Goal: Consume media (video, audio)

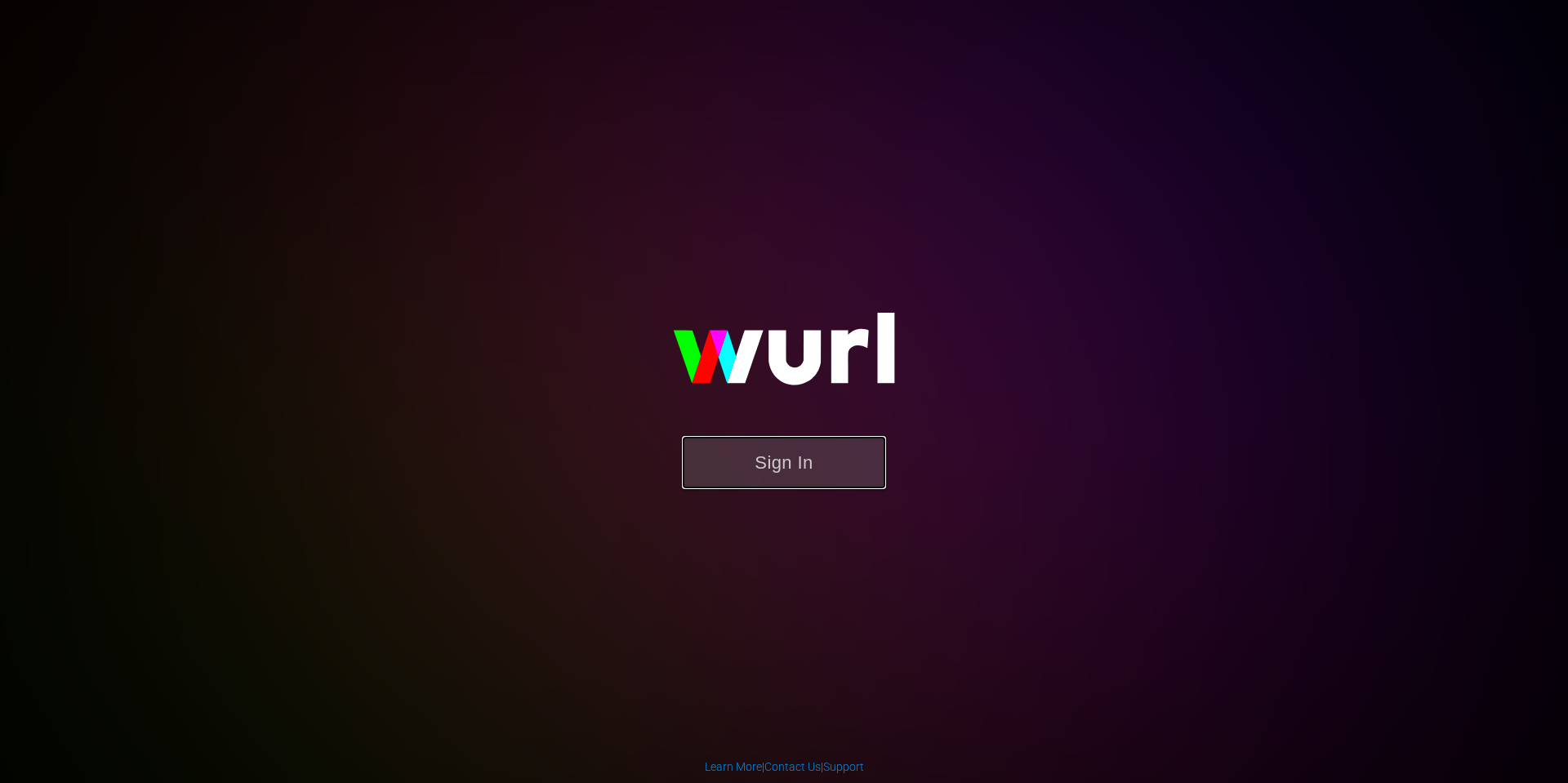
click at [782, 472] on button "Sign In" at bounding box center [784, 463] width 204 height 53
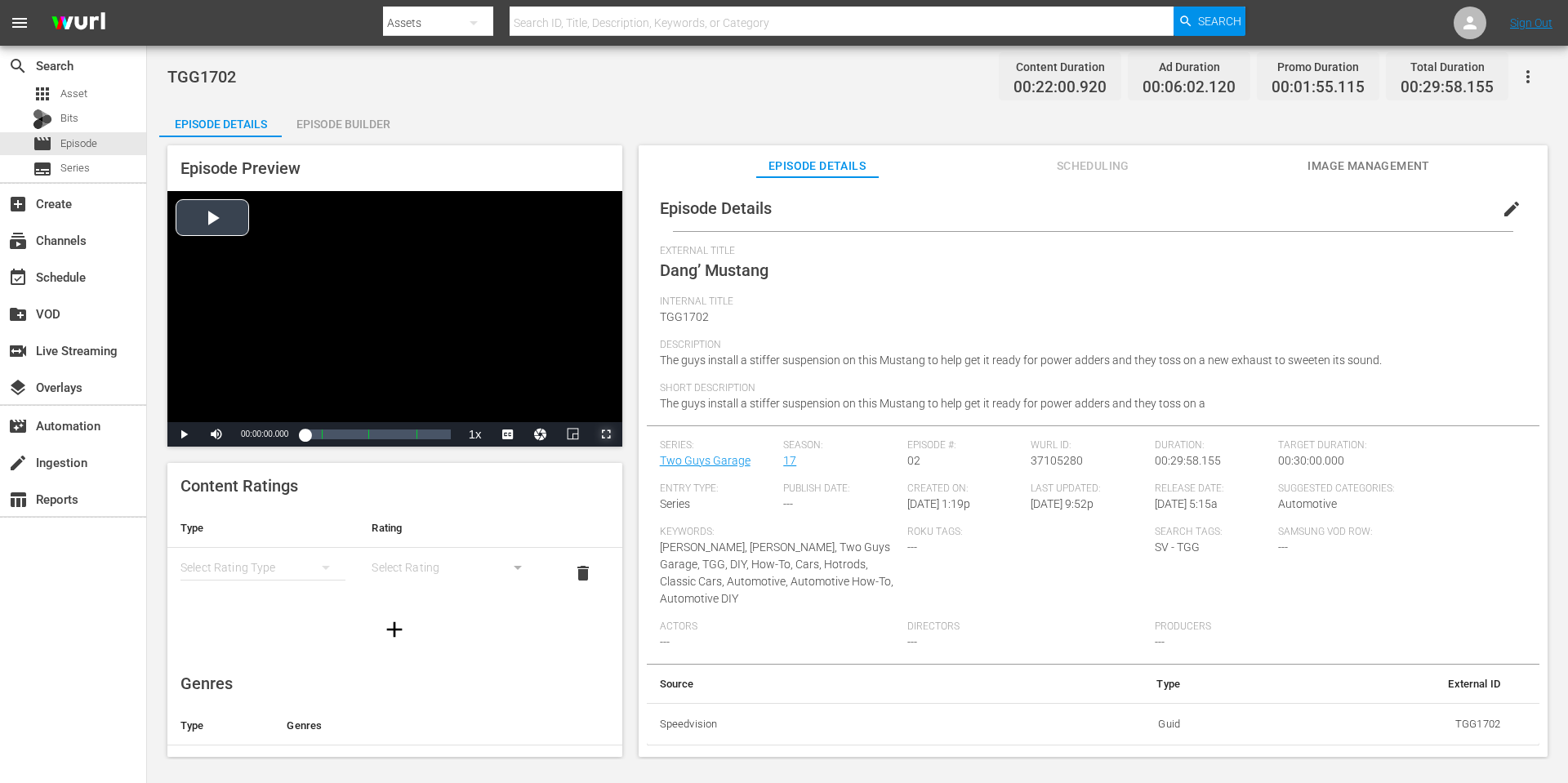
click at [606, 435] on span "Video Player" at bounding box center [606, 435] width 0 height 0
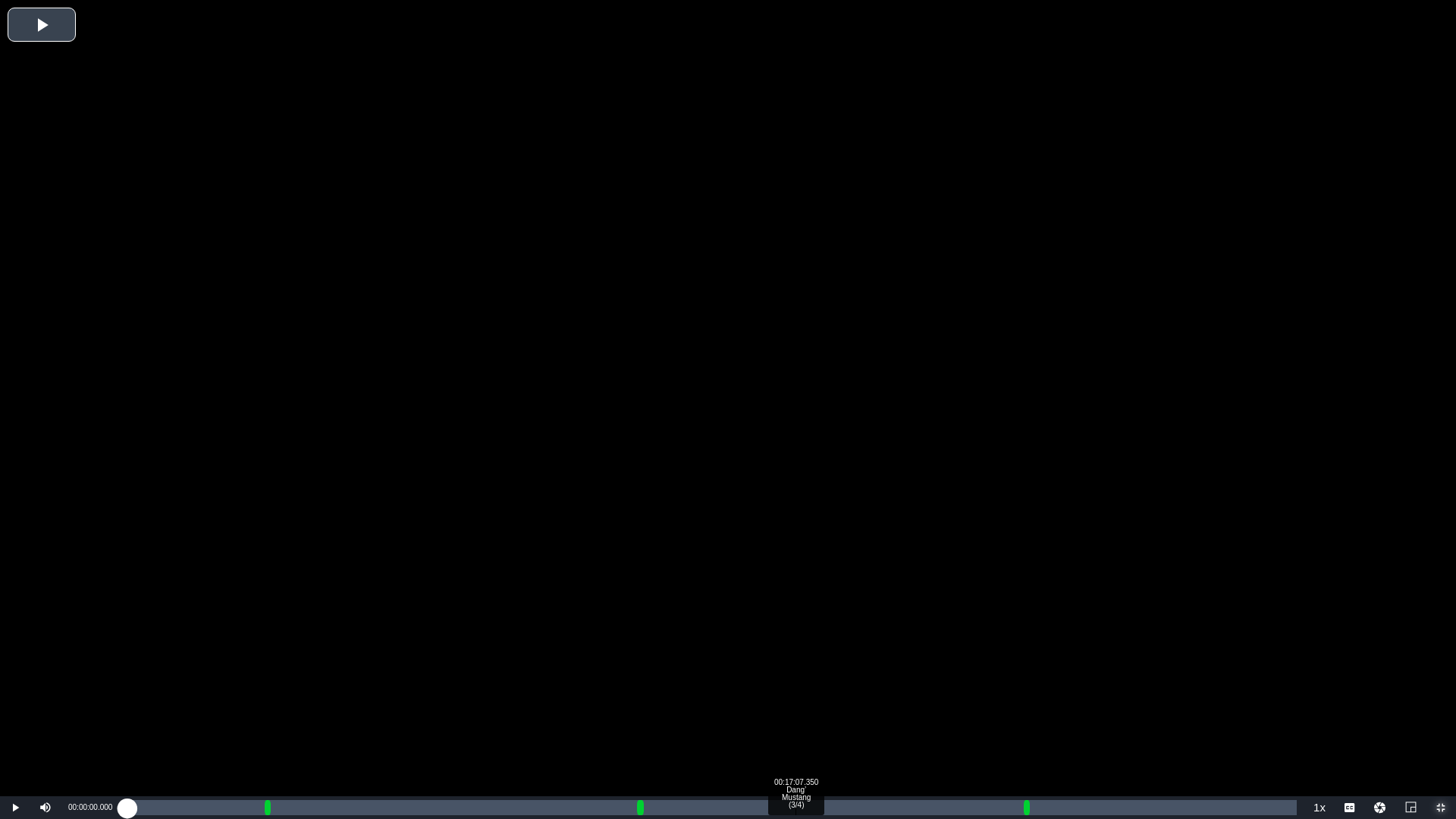
click at [796, 726] on div "Loaded : 0.44% 00:17:07.350 Dang’ Mustang (3/4) 00:00:00.000 [GEOGRAPHIC_DATA] …" at bounding box center [711, 807] width 1169 height 15
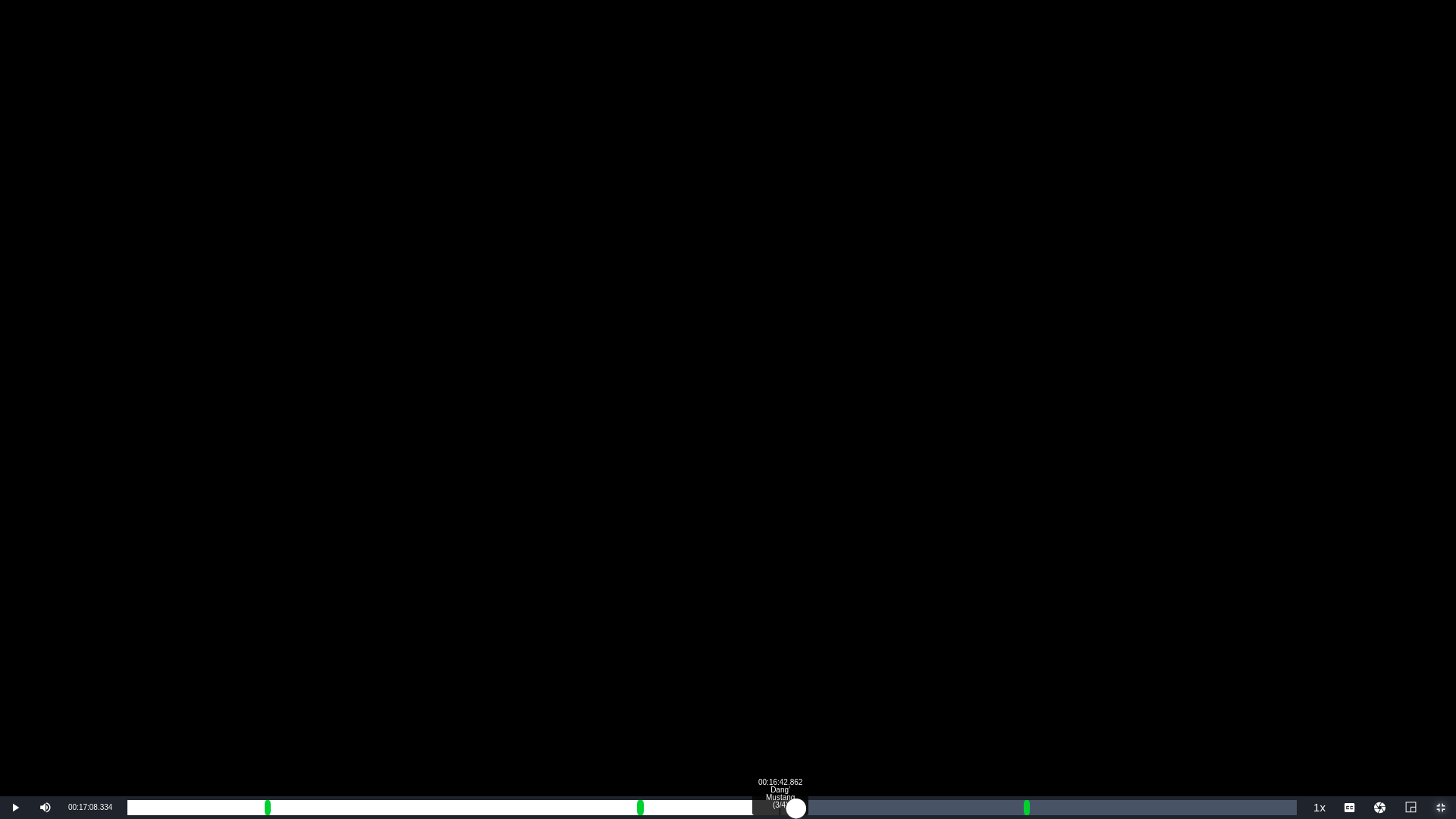
click at [780, 726] on div "00:16:42.862 Dang’ Mustang (3/4)" at bounding box center [780, 807] width 1 height 15
click at [806, 726] on div "Loaded : 52.29% 00:17:22.510 Dang’ Mustang (3/4) 00:11:22.325 [GEOGRAPHIC_DATA]…" at bounding box center [711, 807] width 1169 height 15
click at [798, 726] on div "00:12:02.037" at bounding box center [466, 807] width 678 height 15
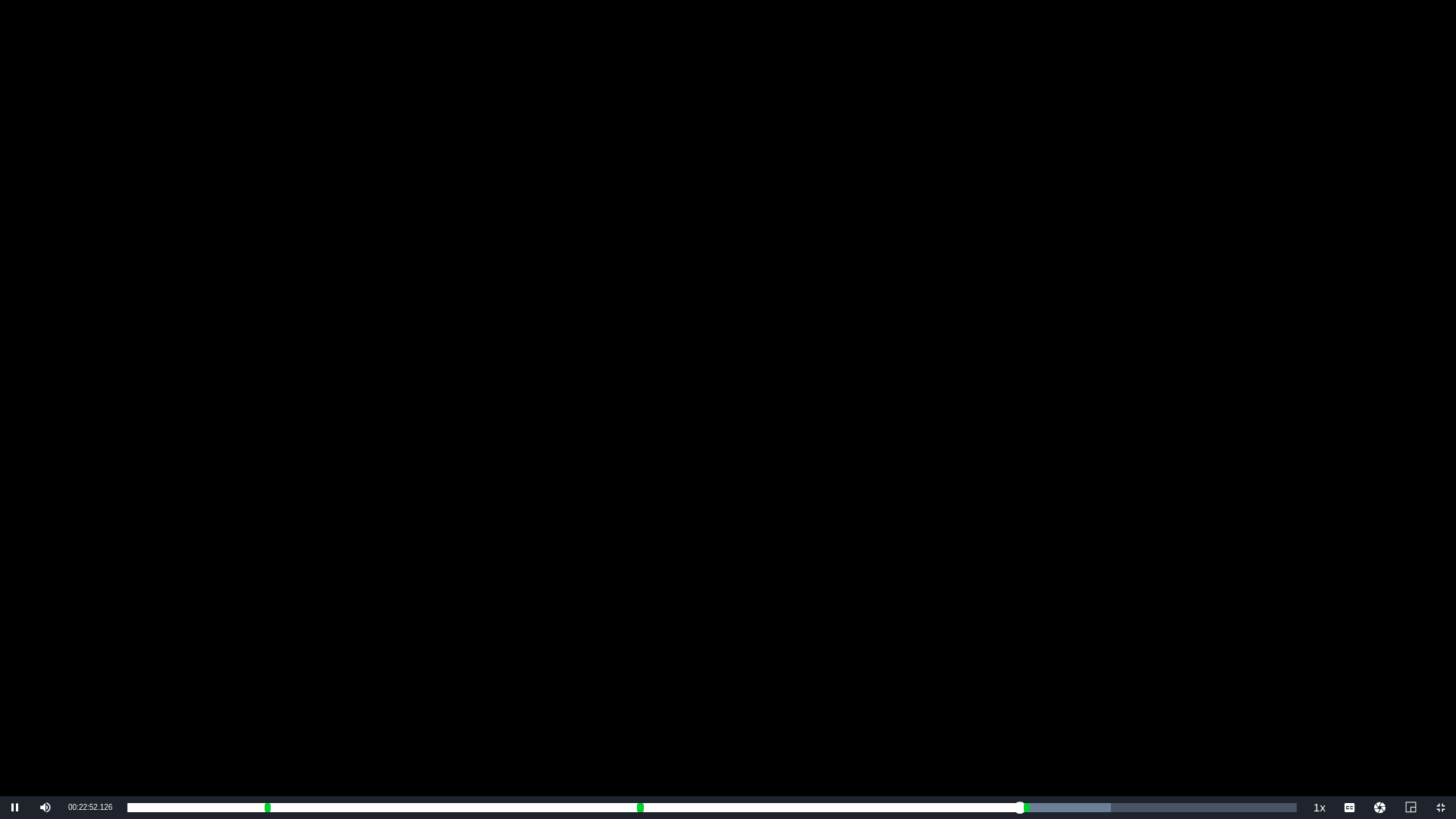
click at [919, 568] on div "Video Player" at bounding box center [728, 398] width 1456 height 796
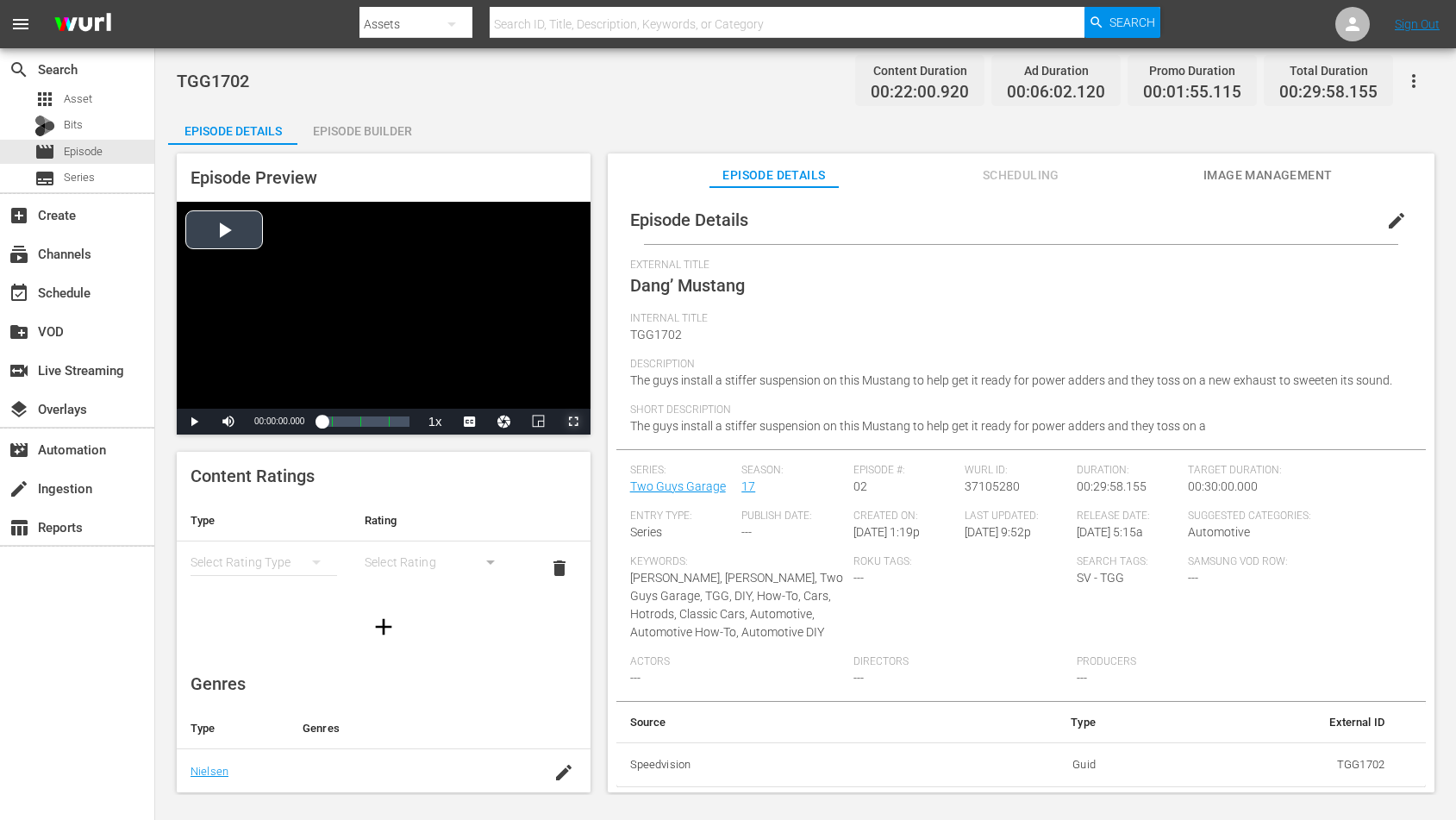
click at [573, 422] on span "Video Player" at bounding box center [573, 422] width 0 height 0
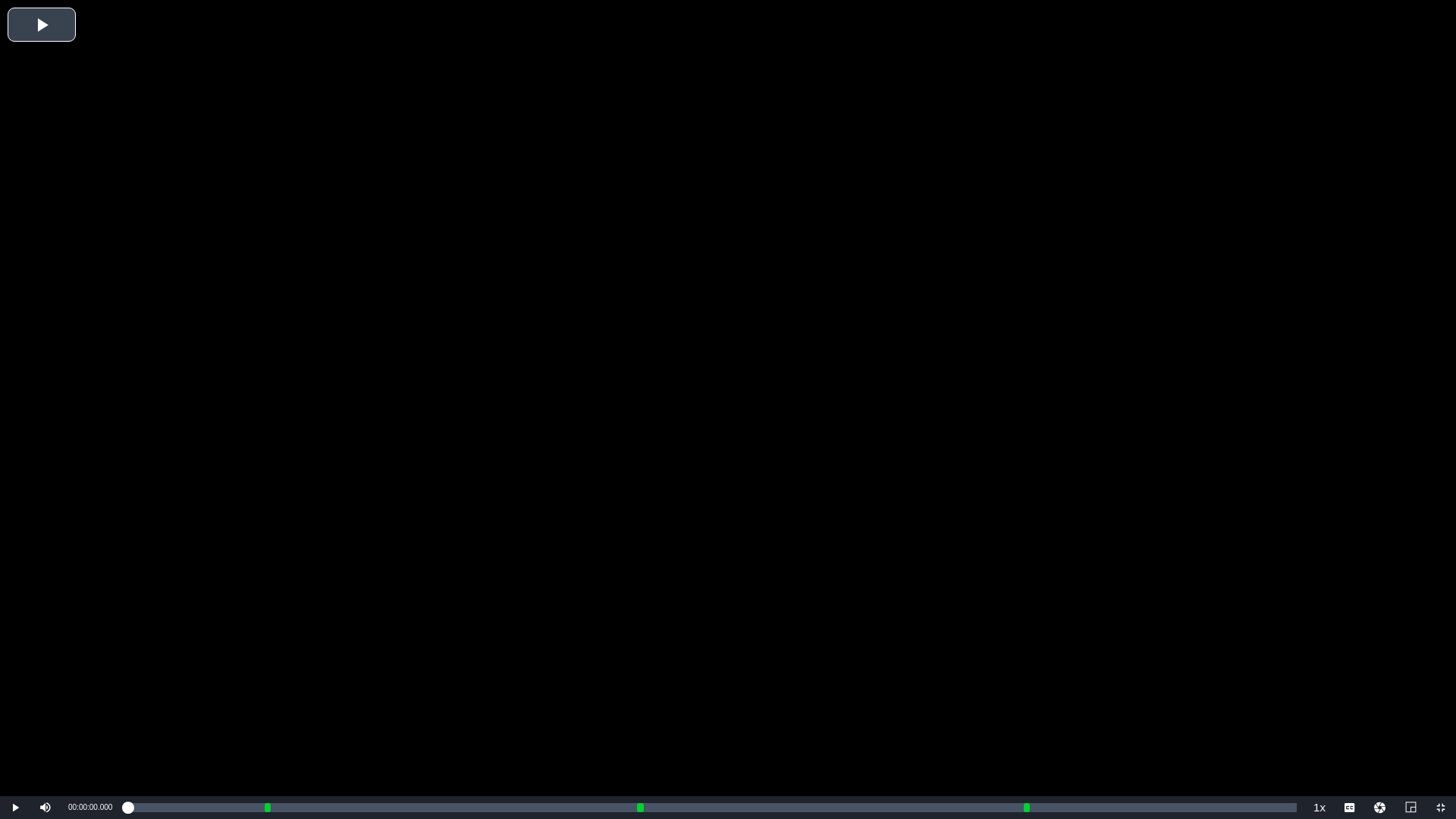
click at [629, 510] on div "Video Player" at bounding box center [728, 398] width 1456 height 796
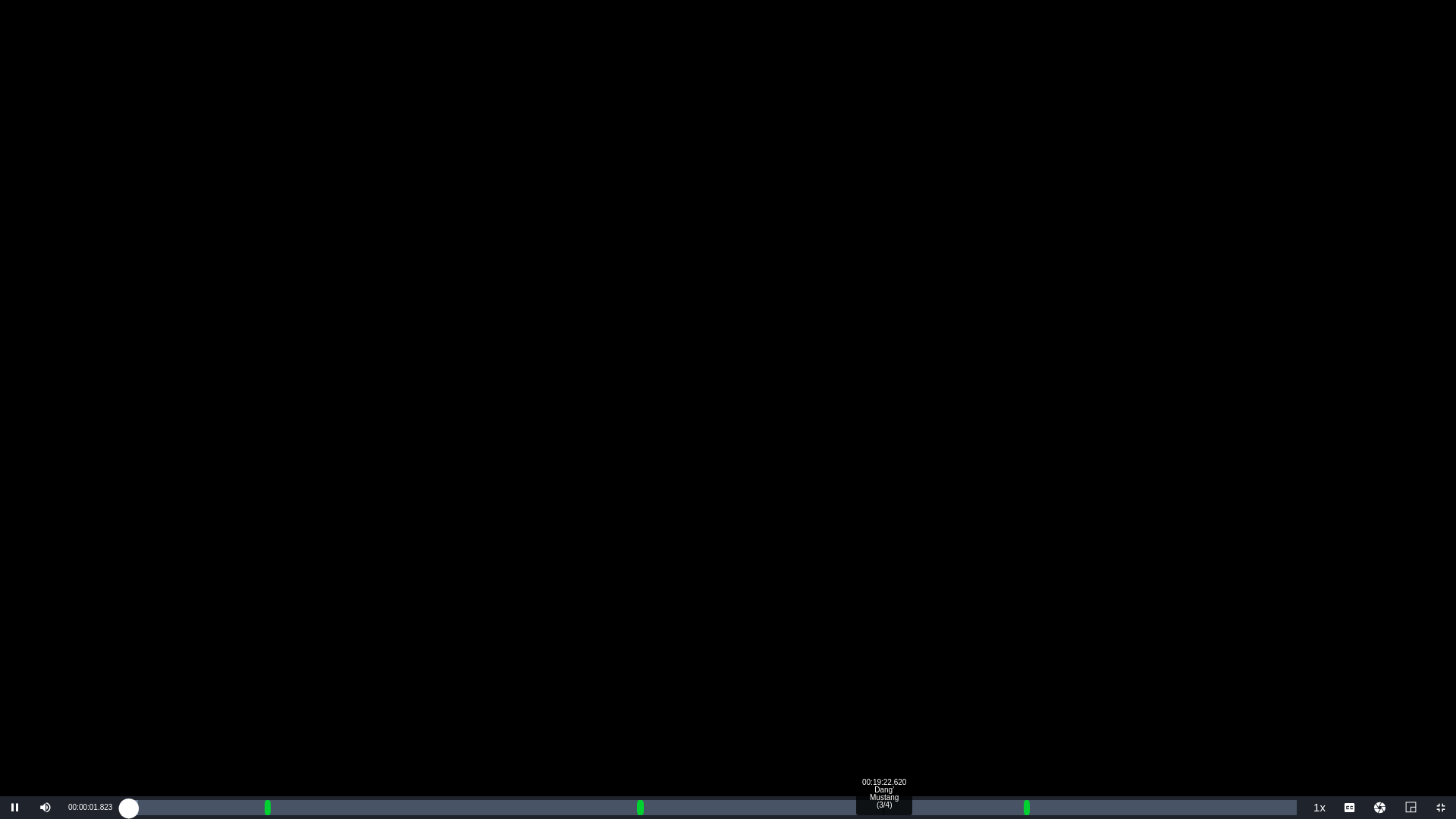
click at [883, 720] on div "Loaded : 0.91% 00:19:22.620 Dang’ Mustang (3/4) 00:00:01.982" at bounding box center [711, 807] width 1169 height 15
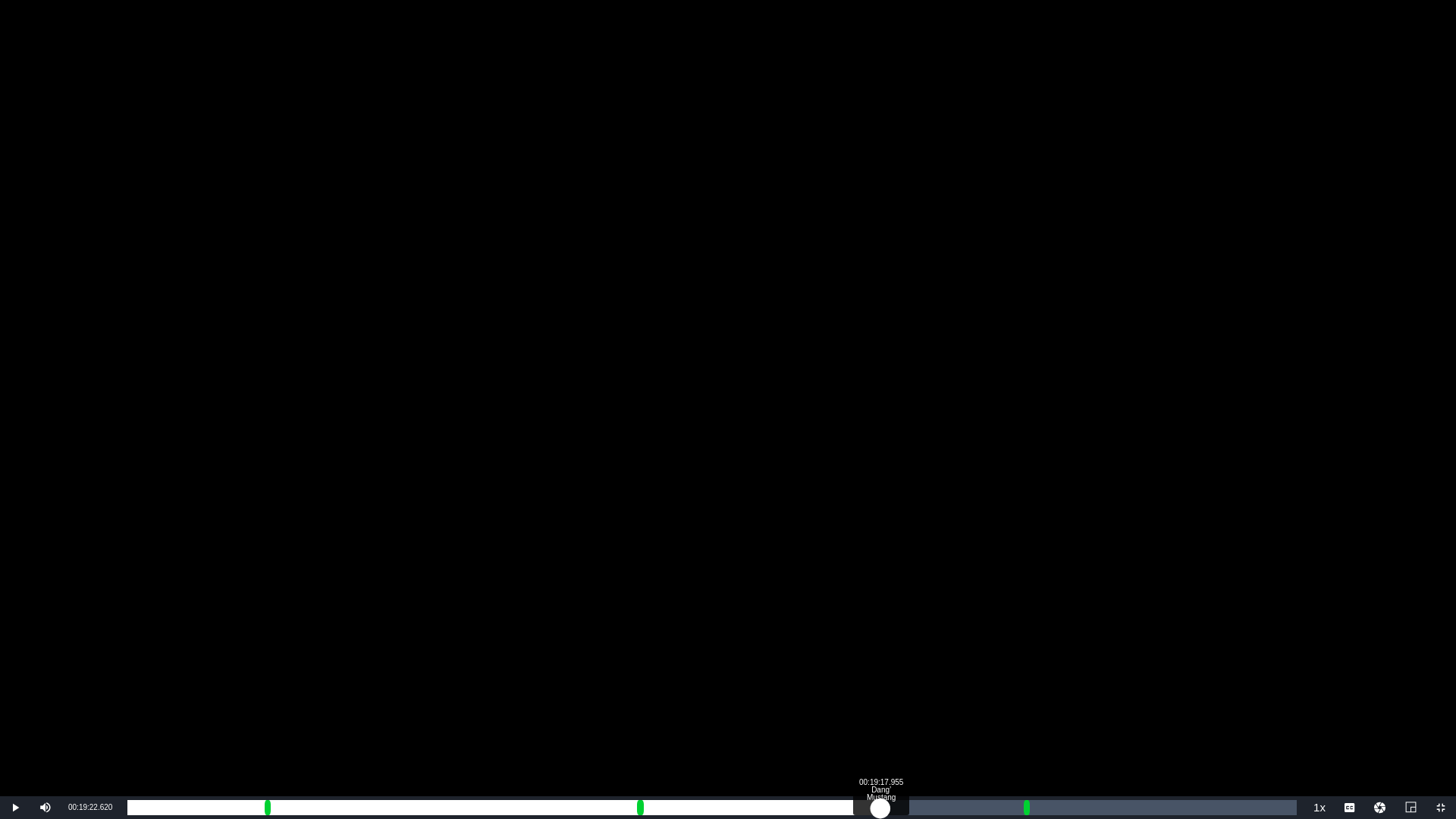
click at [880, 720] on div "00:14:01.496" at bounding box center [503, 807] width 753 height 15
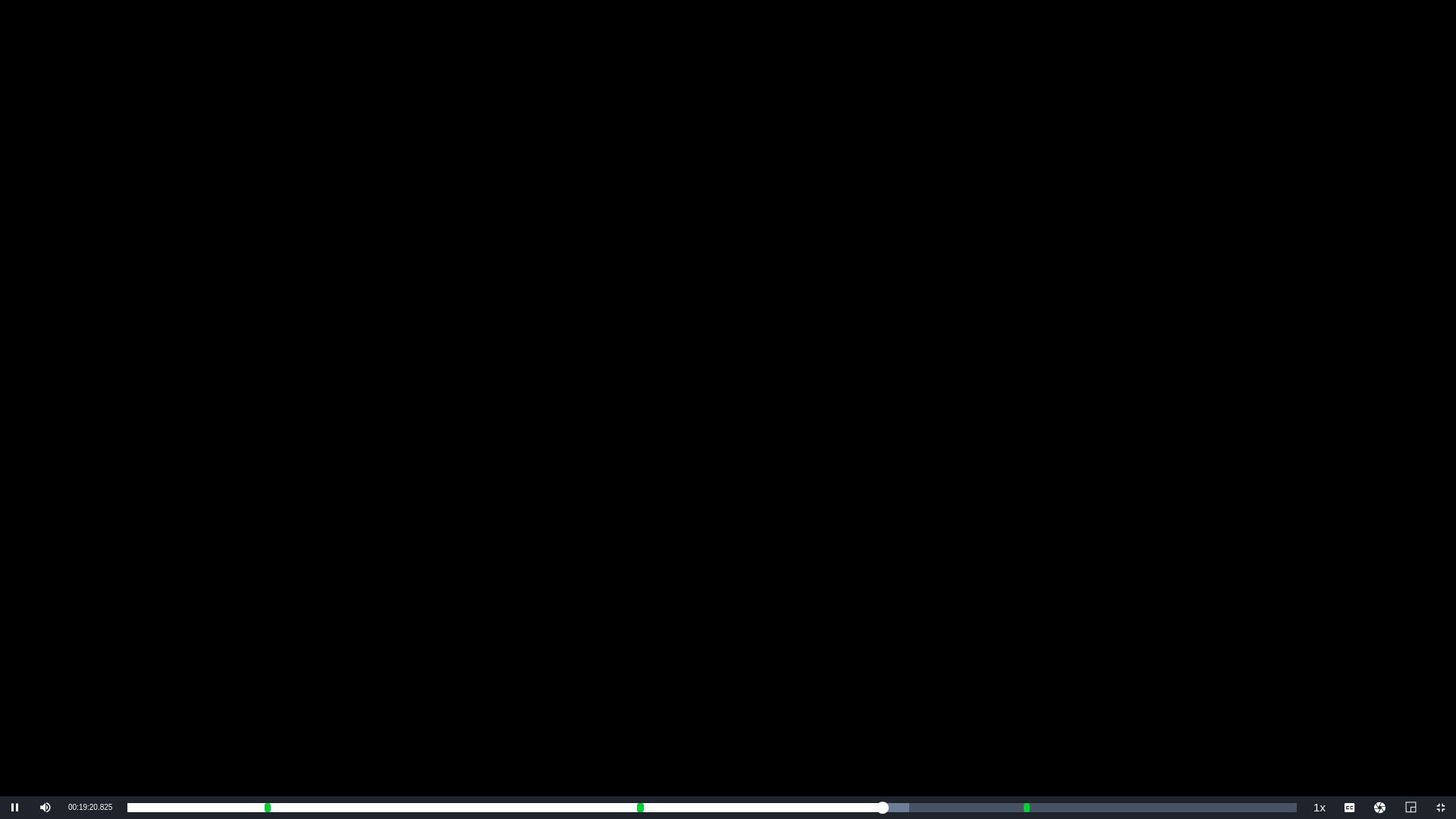
click at [745, 577] on div "Video Player" at bounding box center [728, 398] width 1456 height 796
